Goal: Task Accomplishment & Management: Manage account settings

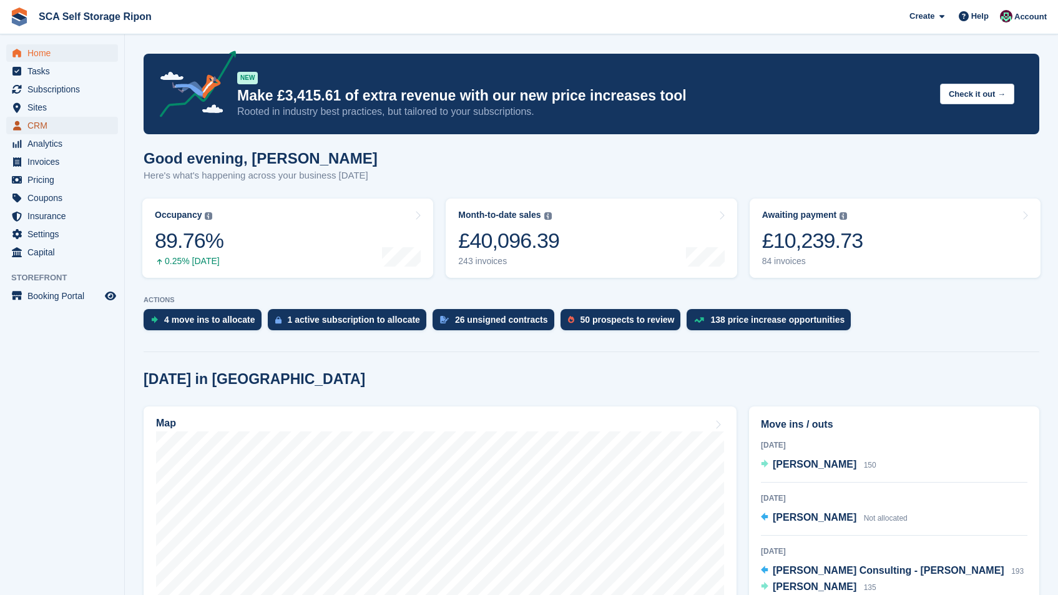
click at [29, 120] on span "CRM" at bounding box center [64, 125] width 75 height 17
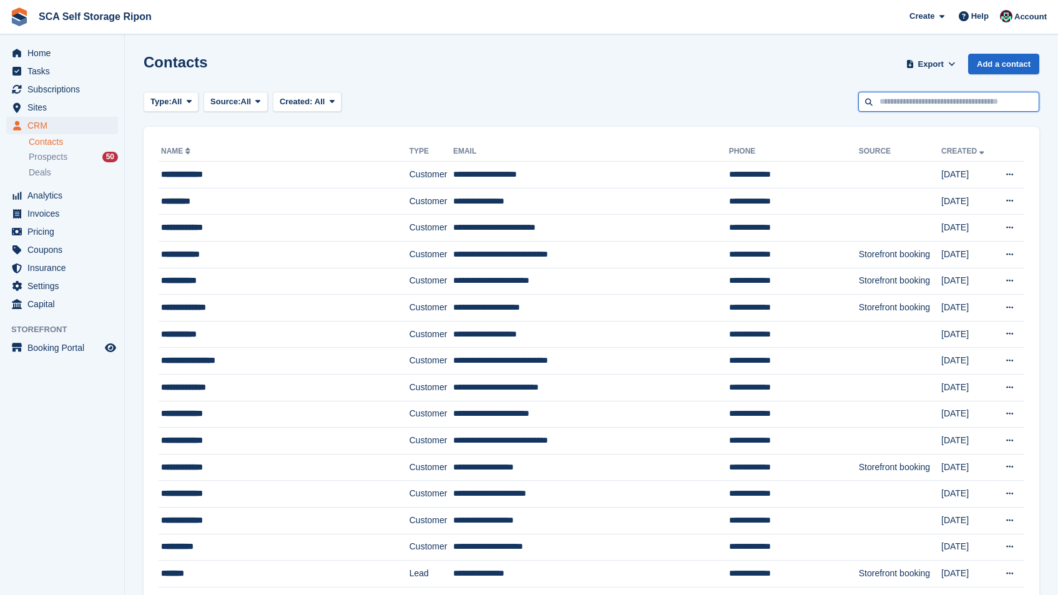
click at [921, 103] on input "text" at bounding box center [948, 102] width 181 height 21
type input "*******"
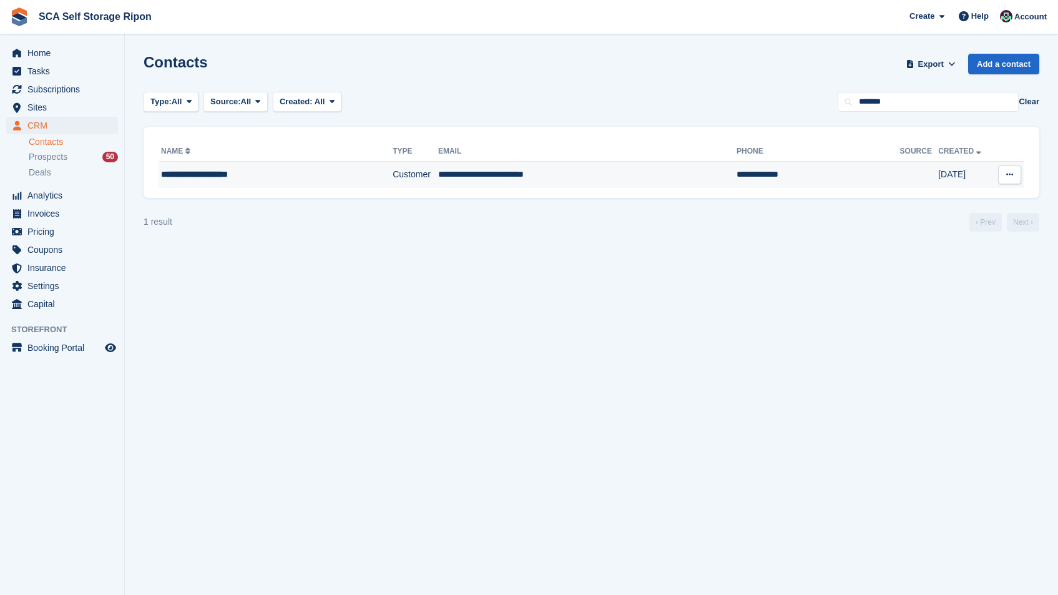
click at [900, 184] on td at bounding box center [919, 175] width 39 height 26
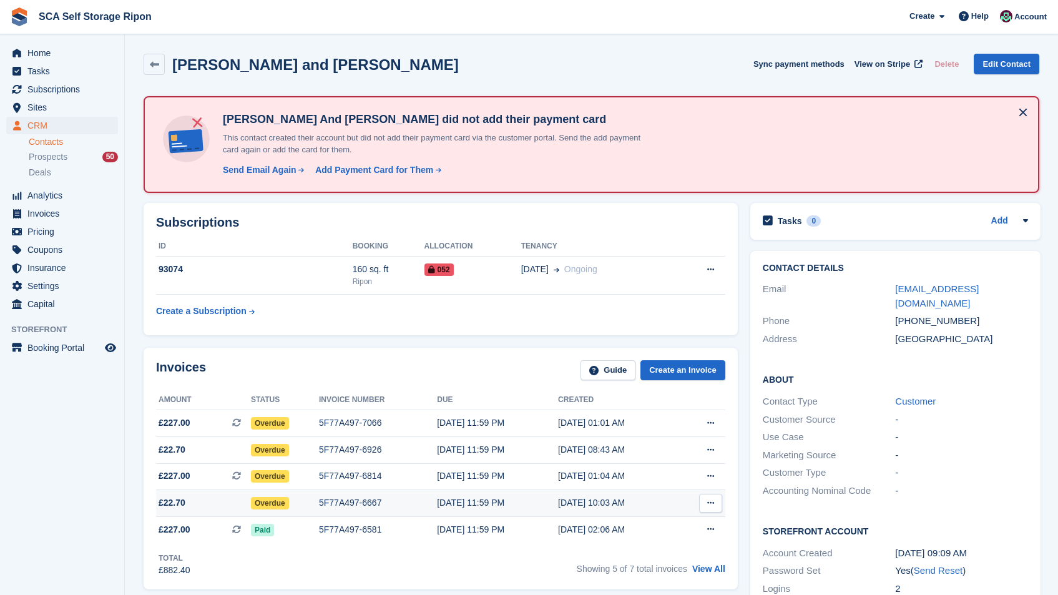
click at [437, 498] on div "[DATE] 11:59 PM" at bounding box center [497, 502] width 121 height 13
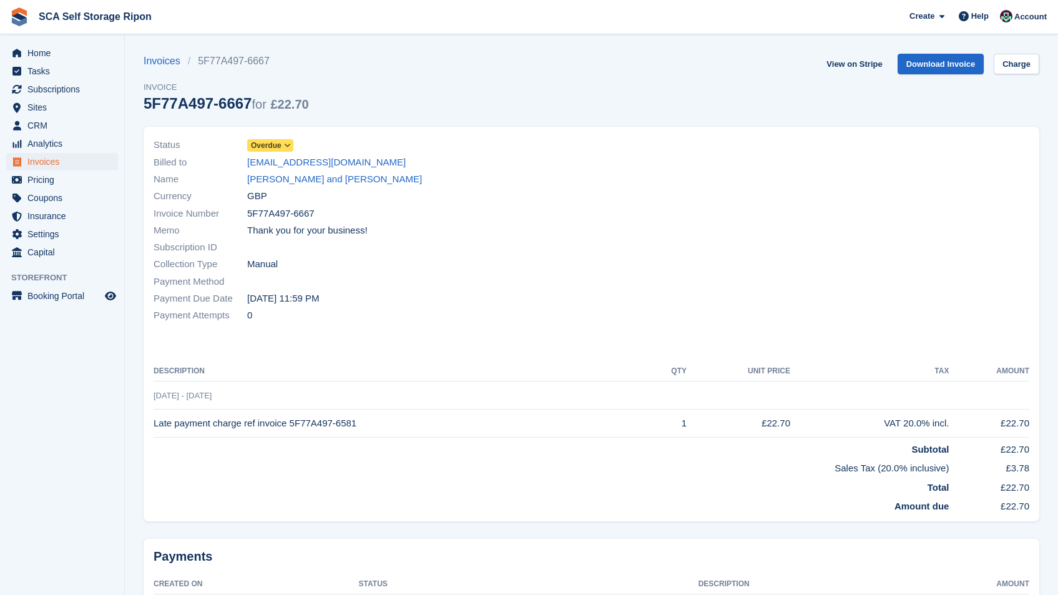
click at [281, 144] on span "Overdue" at bounding box center [266, 145] width 31 height 11
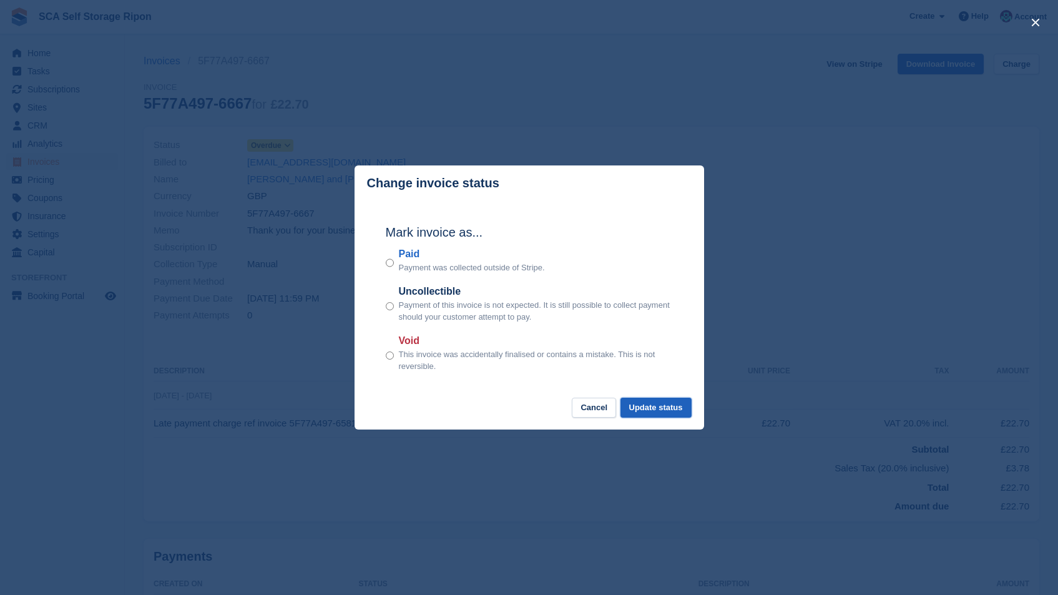
click at [672, 412] on button "Update status" at bounding box center [655, 408] width 71 height 21
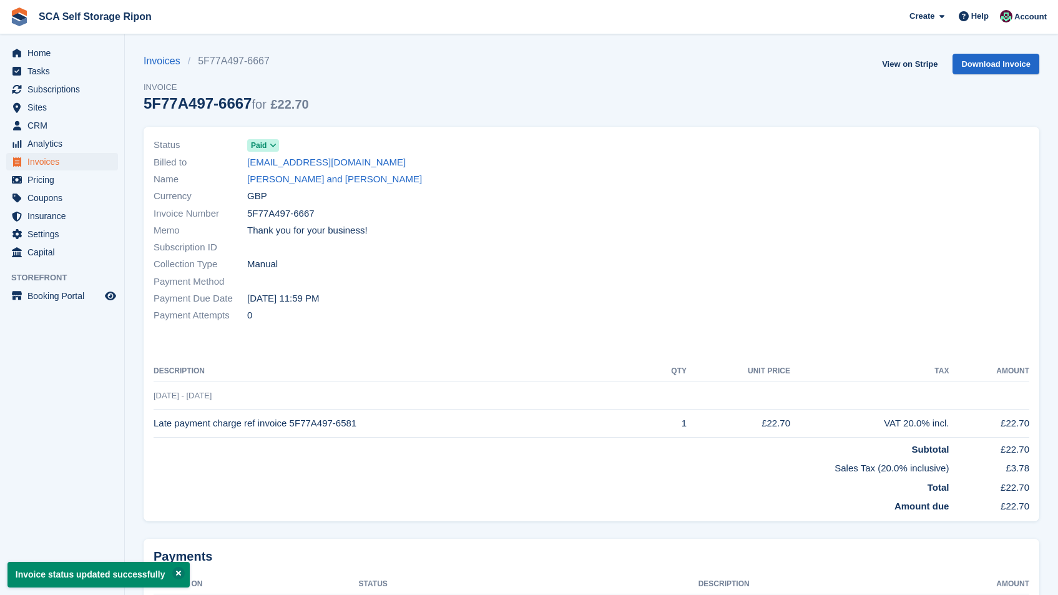
click at [296, 180] on link "Greg and Sue Harrison" at bounding box center [334, 179] width 175 height 14
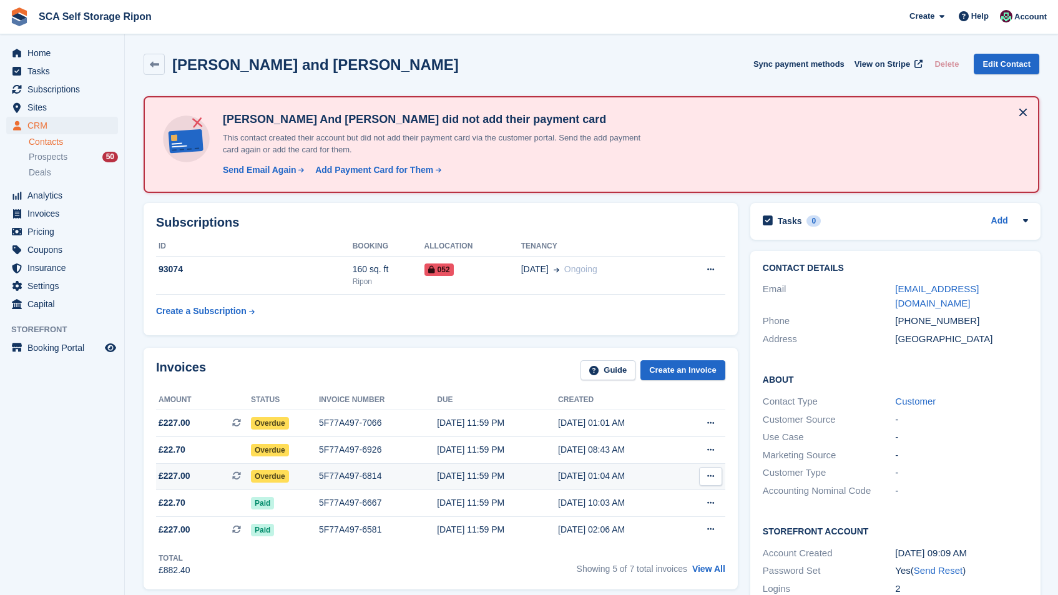
click at [380, 466] on td "5F77A497-6814" at bounding box center [378, 476] width 118 height 27
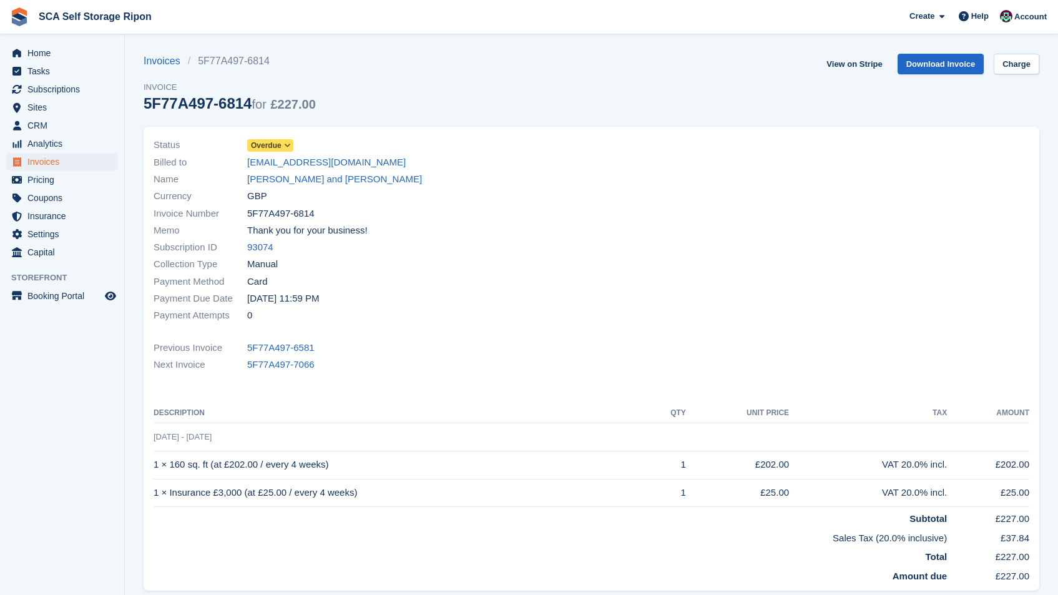
click at [277, 142] on span "Overdue" at bounding box center [266, 145] width 31 height 11
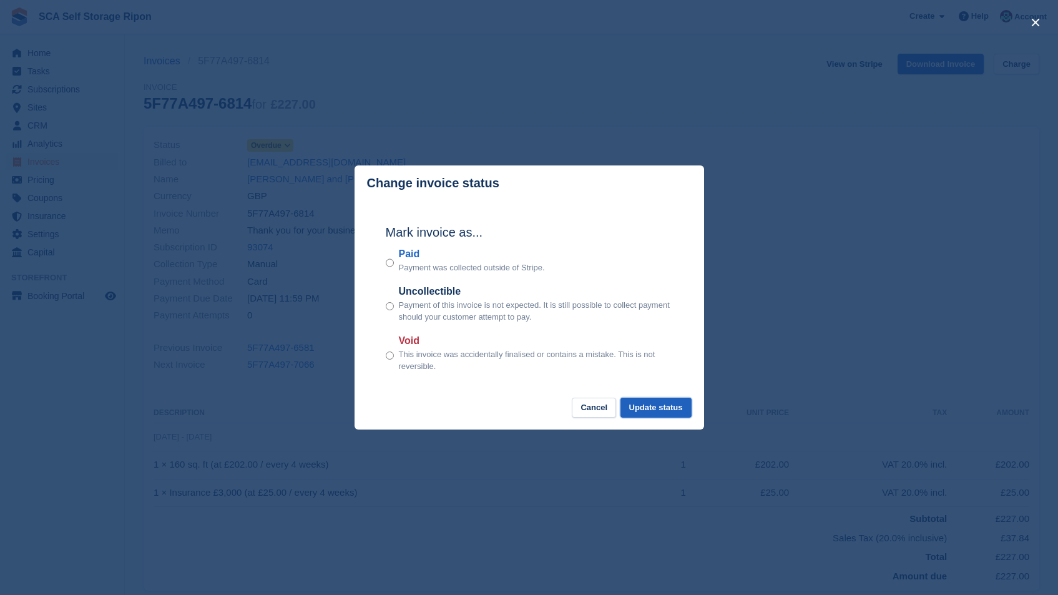
click at [646, 412] on button "Update status" at bounding box center [655, 408] width 71 height 21
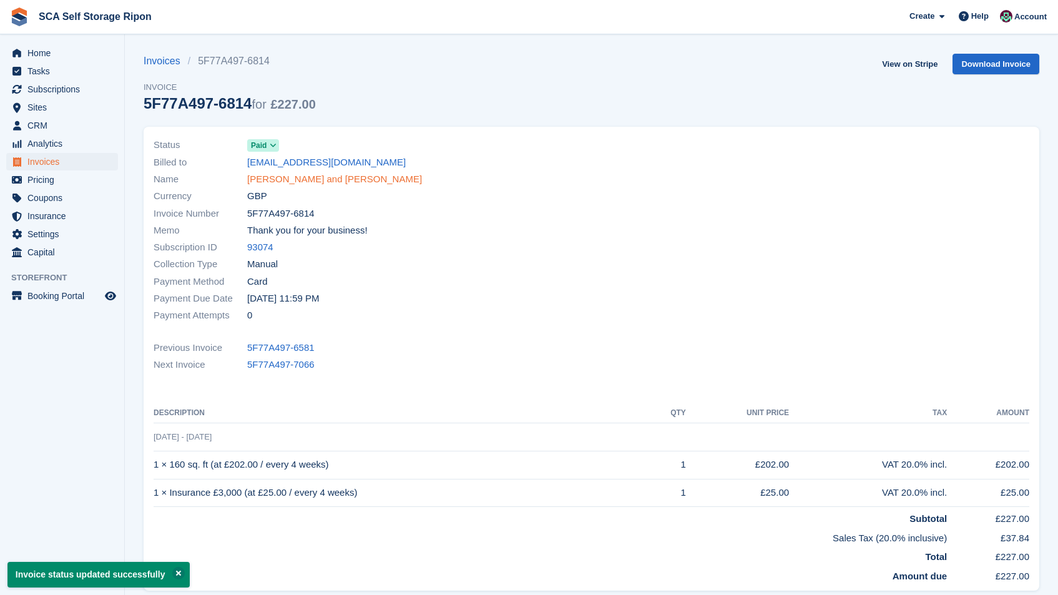
click at [294, 179] on link "[PERSON_NAME] and [PERSON_NAME]" at bounding box center [334, 179] width 175 height 14
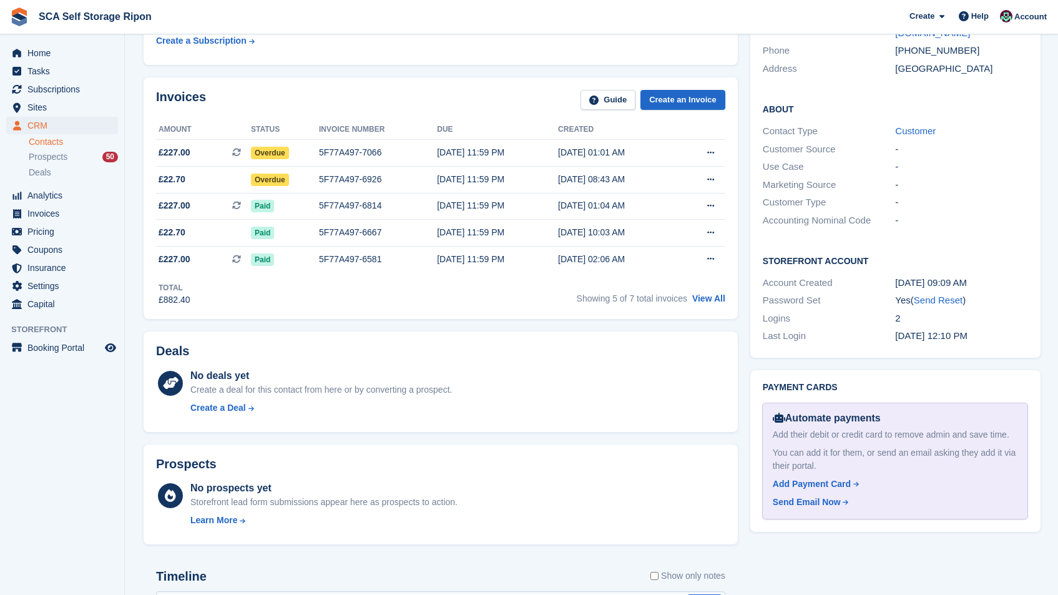
scroll to position [280, 0]
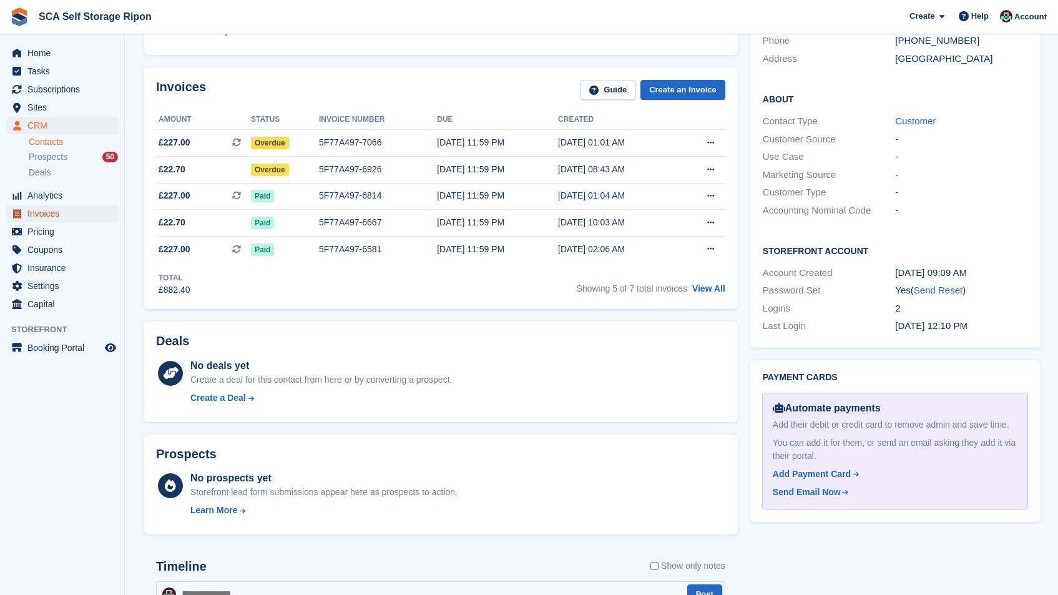
click at [49, 215] on span "Invoices" at bounding box center [64, 213] width 75 height 17
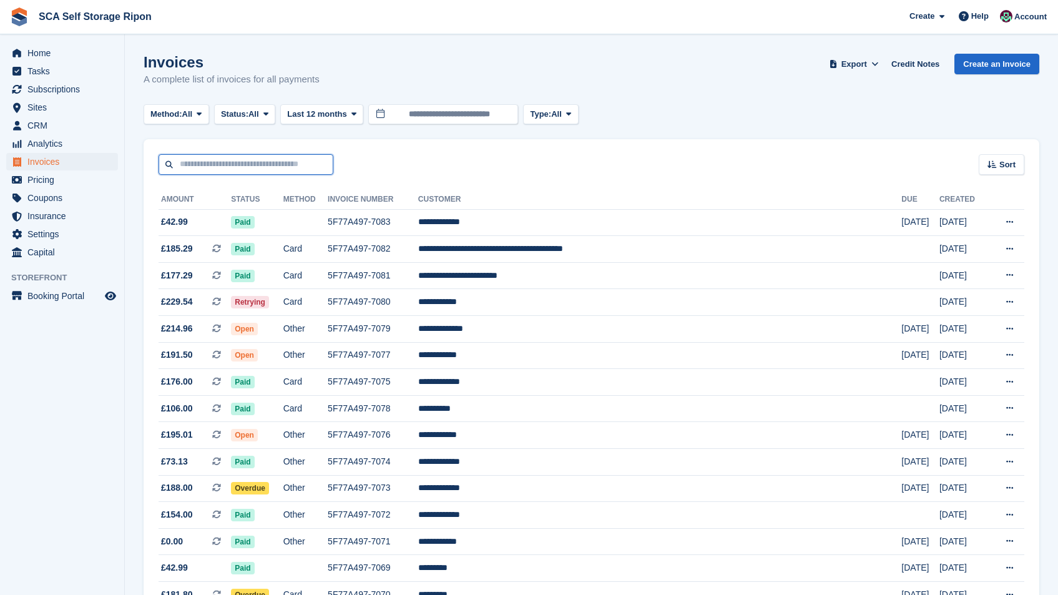
click at [287, 167] on input "text" at bounding box center [246, 164] width 175 height 21
type input "******"
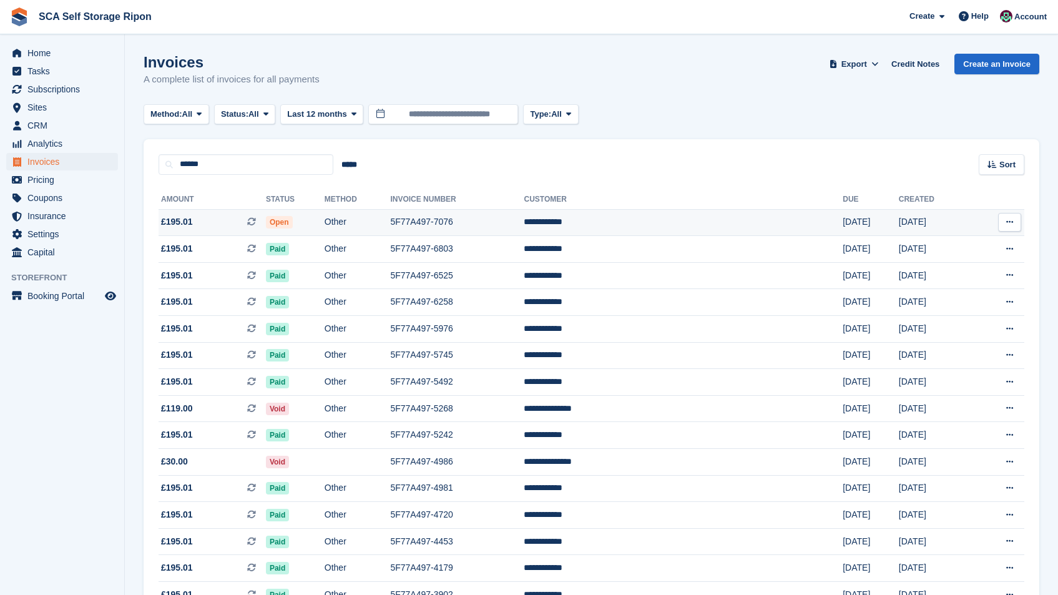
click at [379, 220] on td "Other" at bounding box center [358, 222] width 66 height 27
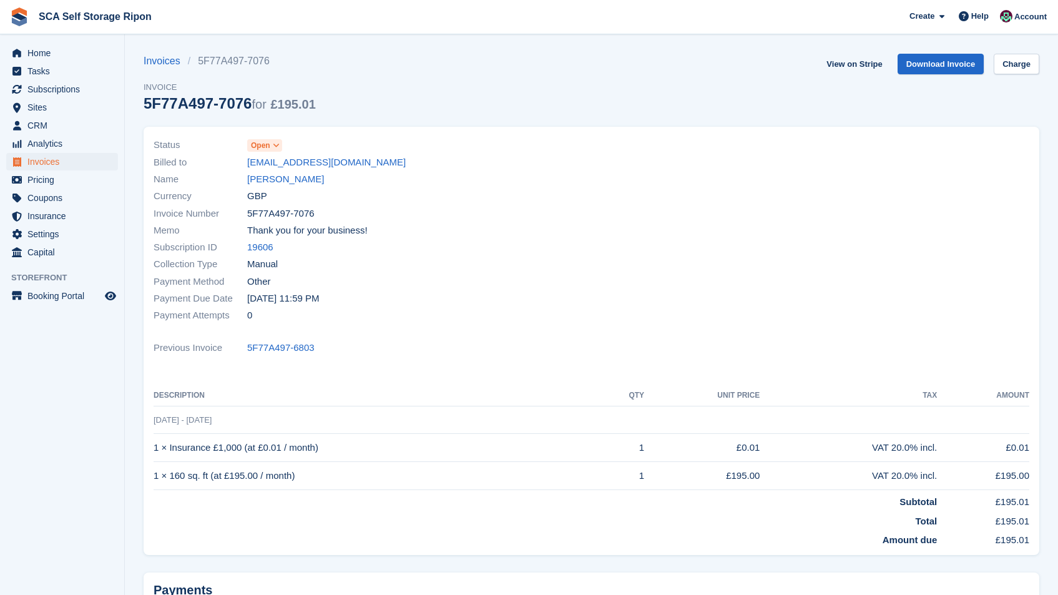
click at [273, 141] on span at bounding box center [277, 145] width 10 height 10
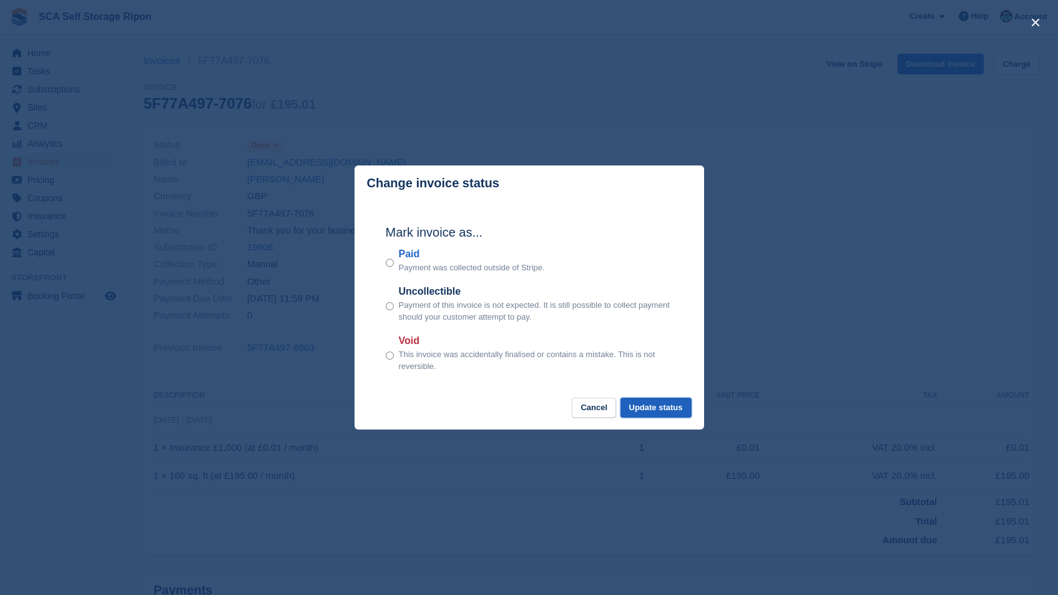
click at [650, 405] on button "Update status" at bounding box center [655, 408] width 71 height 21
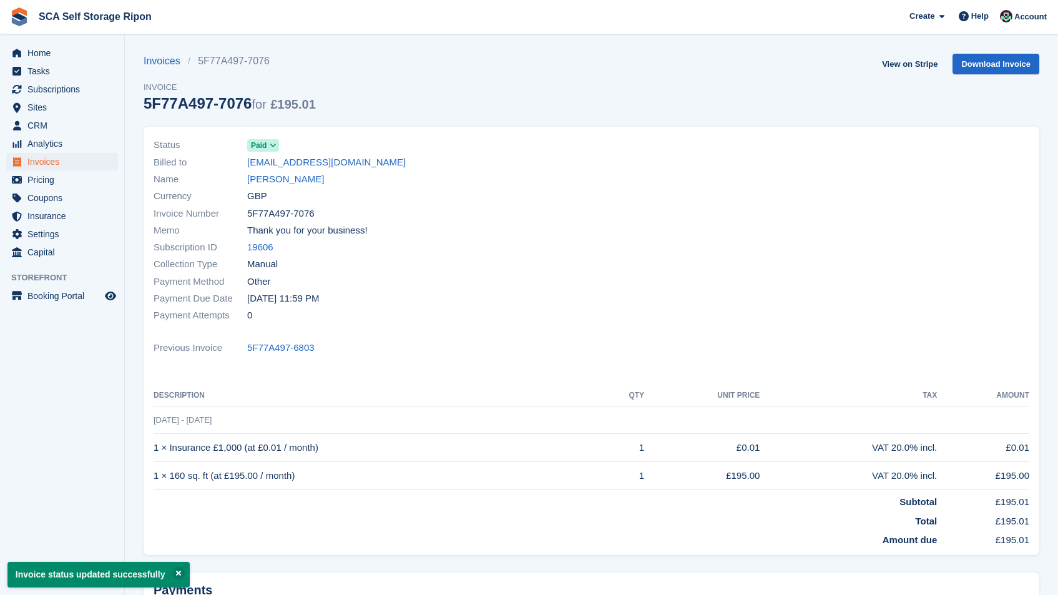
click at [282, 182] on link "Scott Nelson" at bounding box center [285, 179] width 77 height 14
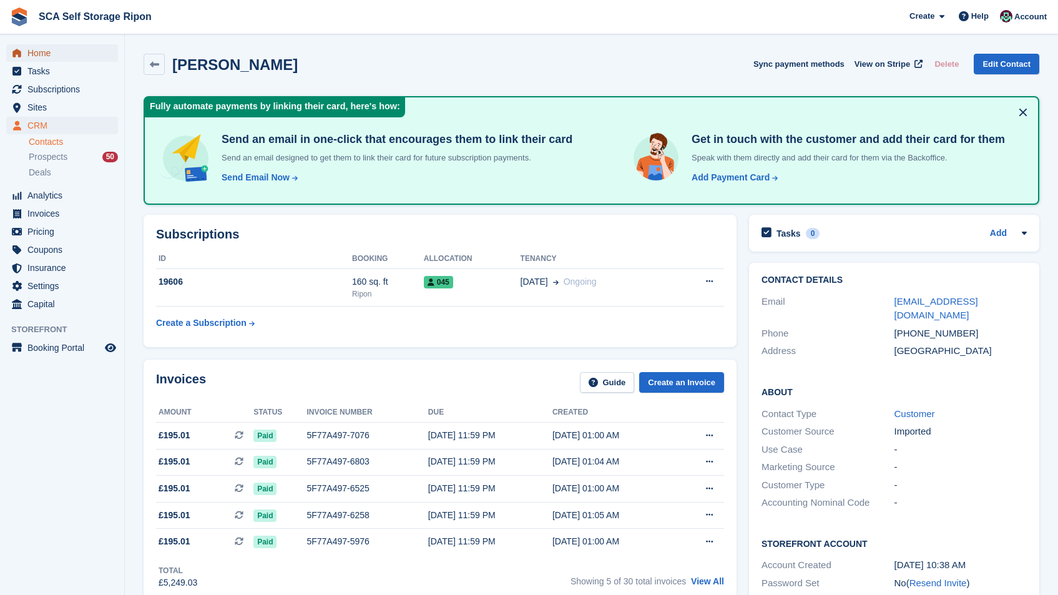
click at [51, 50] on span "Home" at bounding box center [64, 52] width 75 height 17
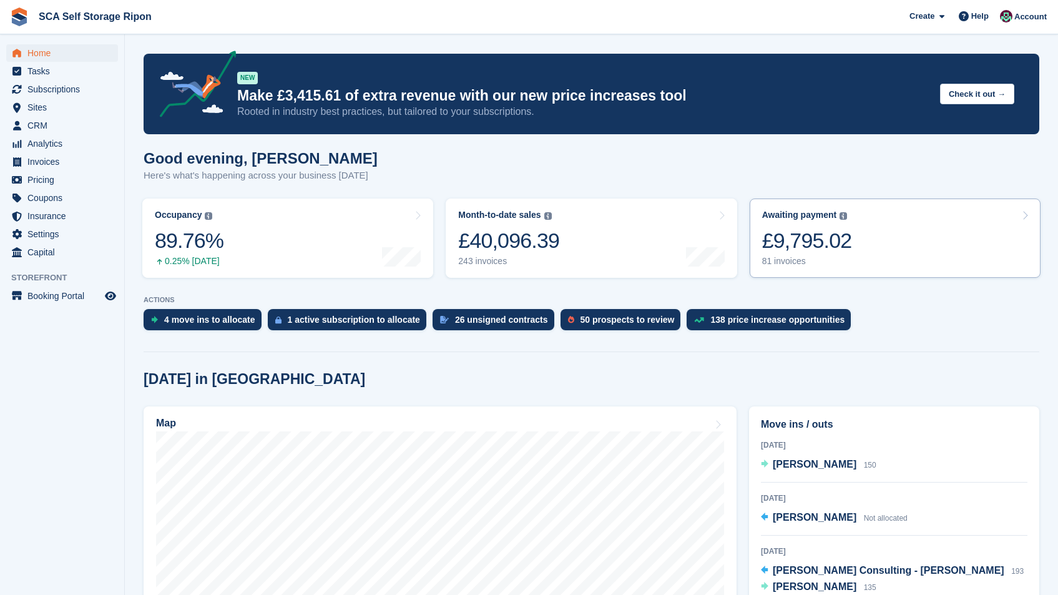
click at [880, 228] on link "Awaiting payment The total outstanding balance on all open invoices. £9,795.02 …" at bounding box center [895, 237] width 291 height 79
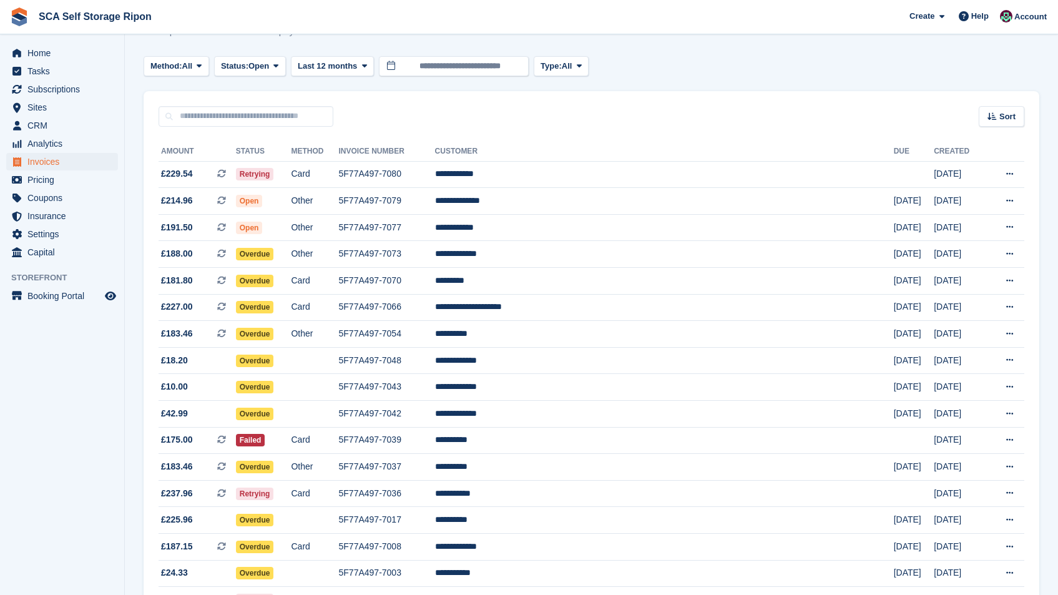
scroll to position [178, 0]
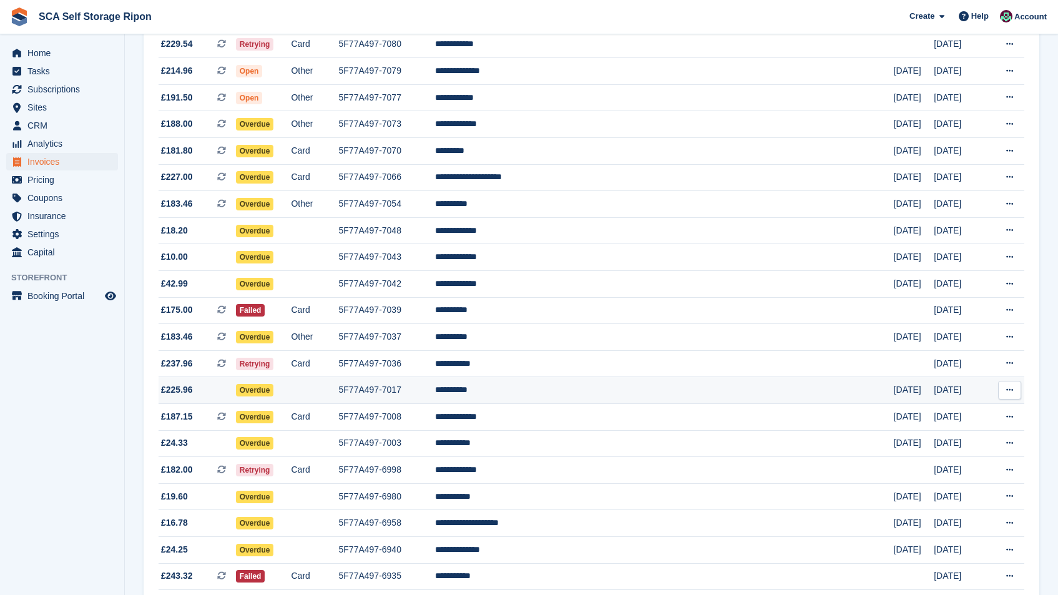
click at [904, 388] on td "[DATE]" at bounding box center [914, 390] width 40 height 27
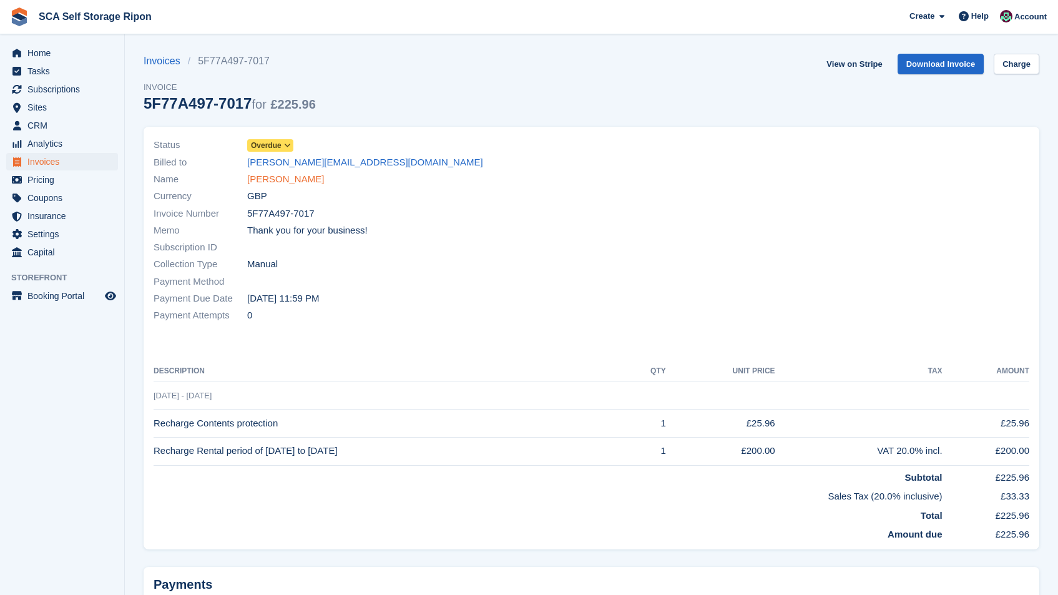
click at [274, 179] on link "[PERSON_NAME]" at bounding box center [285, 179] width 77 height 14
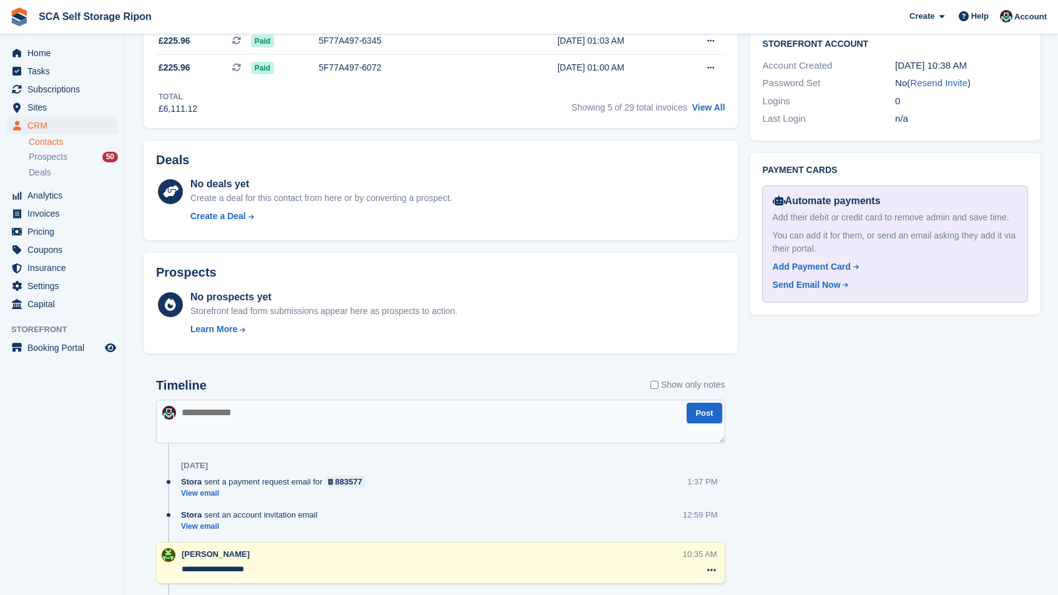
scroll to position [255, 0]
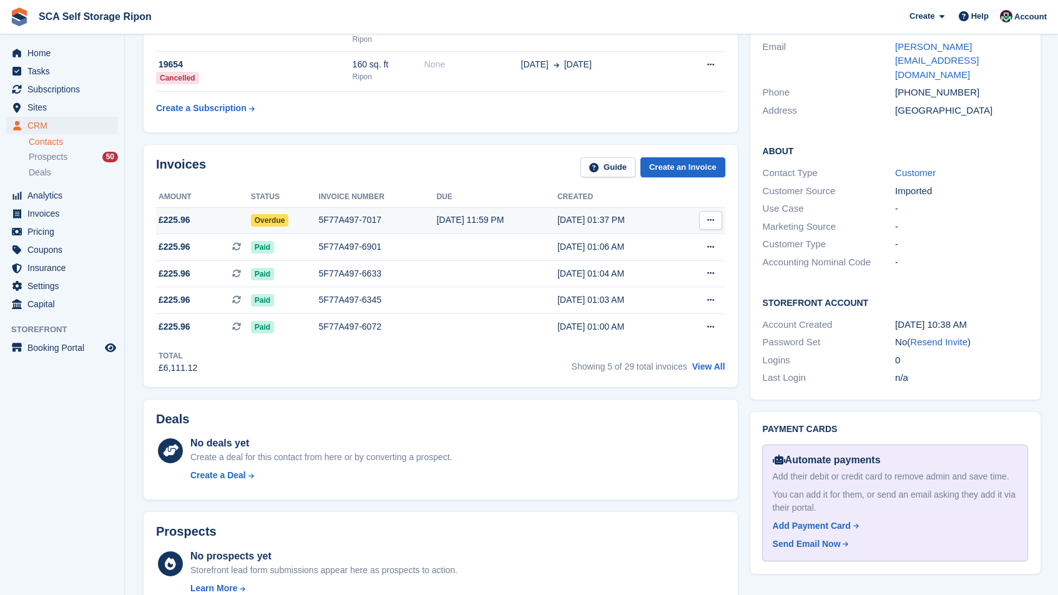
click at [716, 218] on button at bounding box center [710, 220] width 23 height 19
click at [663, 260] on p "View on Stripe" at bounding box center [662, 263] width 109 height 20
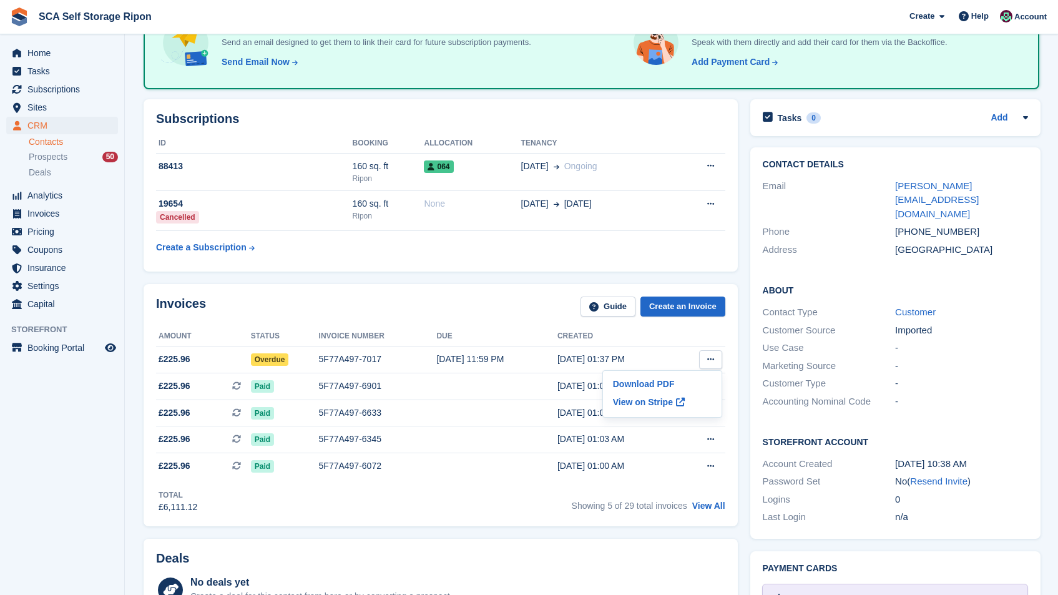
scroll to position [114, 0]
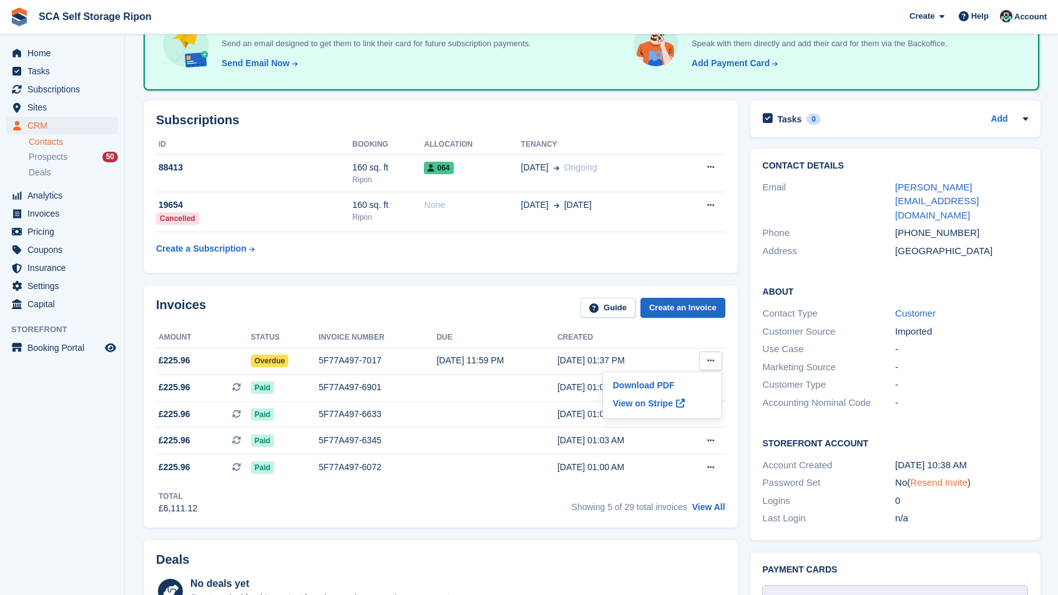
click at [945, 477] on link "Resend Invite" at bounding box center [938, 482] width 57 height 11
click at [704, 369] on button at bounding box center [710, 360] width 23 height 19
click at [675, 396] on span at bounding box center [680, 403] width 15 height 15
click at [665, 401] on p "View on Stripe" at bounding box center [662, 403] width 109 height 20
click at [104, 51] on link "Home" at bounding box center [62, 52] width 112 height 17
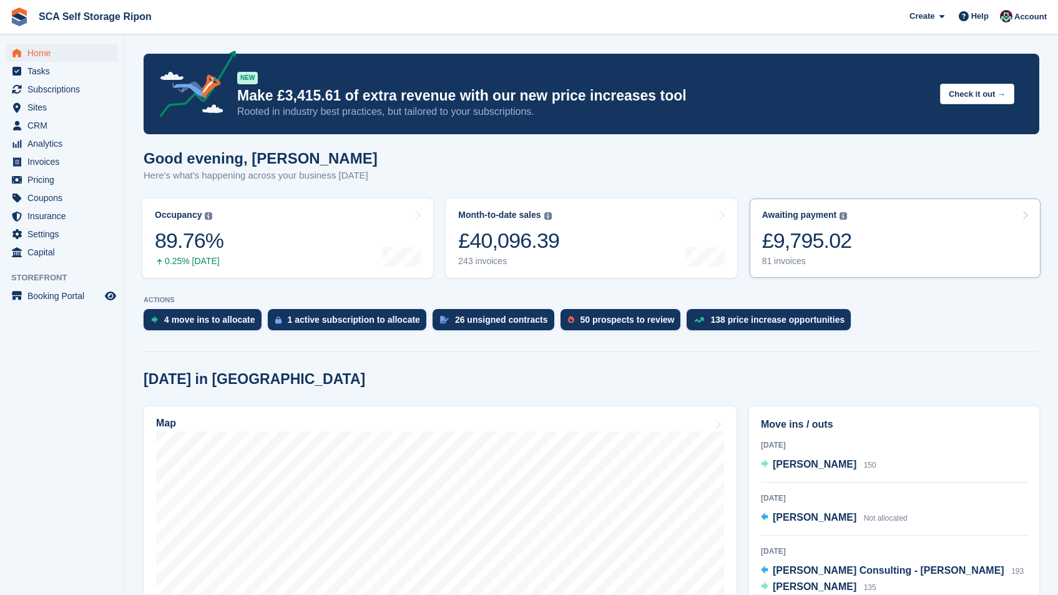
click at [925, 219] on link "Awaiting payment The total outstanding balance on all open invoices. £9,795.02 …" at bounding box center [895, 237] width 291 height 79
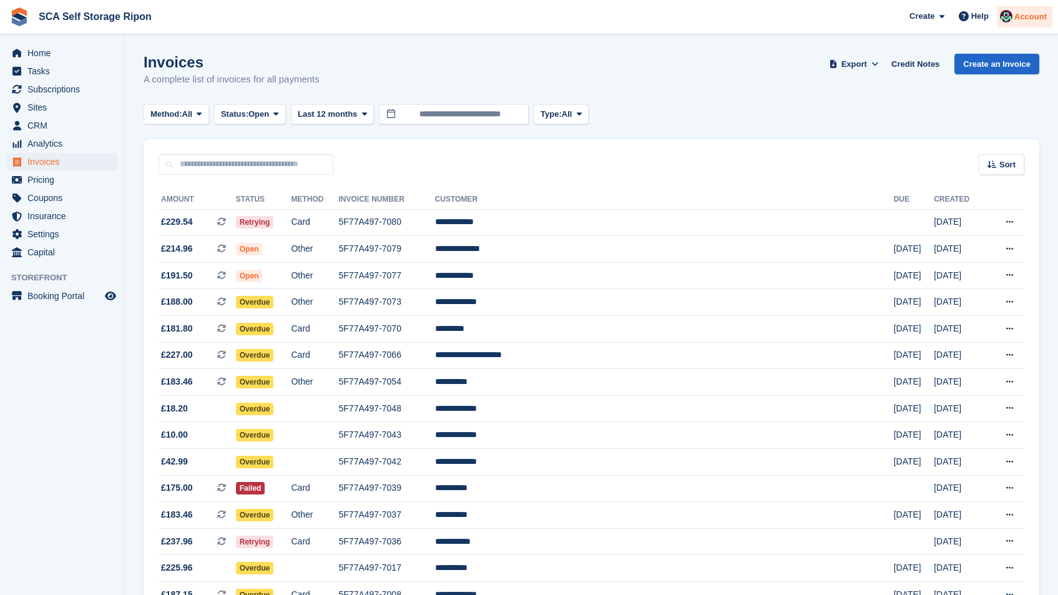
click at [1003, 22] on div at bounding box center [1006, 18] width 12 height 17
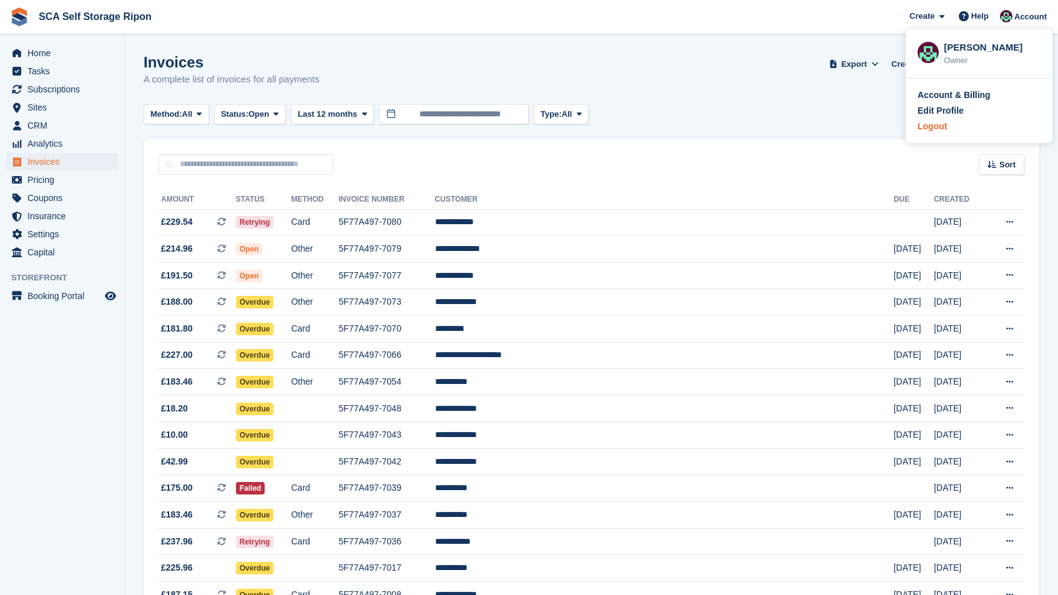
click at [924, 124] on div "Logout" at bounding box center [932, 126] width 29 height 13
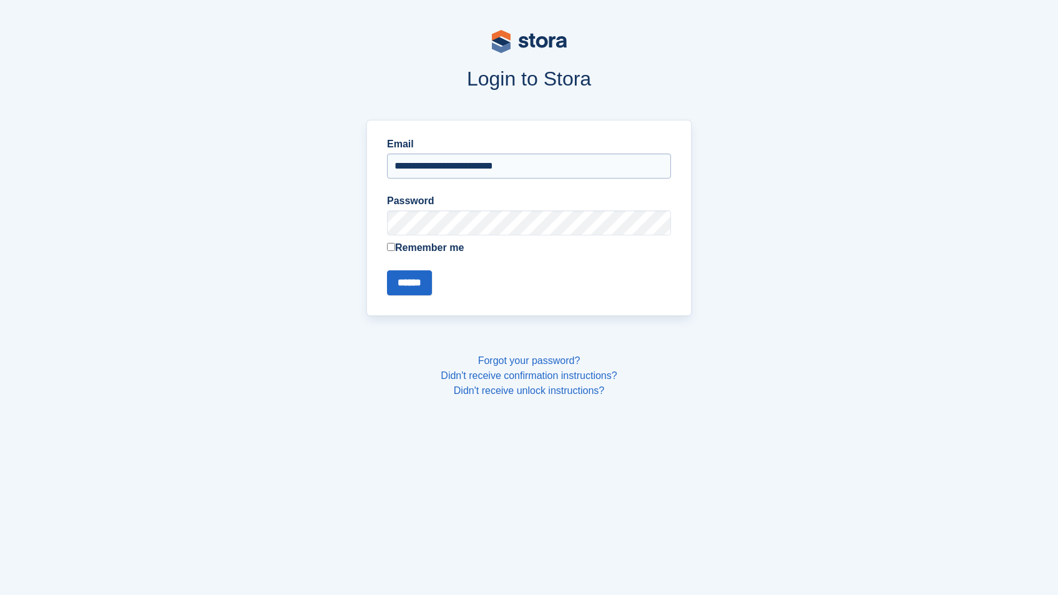
click at [563, 165] on input "**********" at bounding box center [529, 166] width 284 height 25
type input "**********"
click at [420, 272] on input "******" at bounding box center [409, 282] width 45 height 25
